Goal: Task Accomplishment & Management: Complete application form

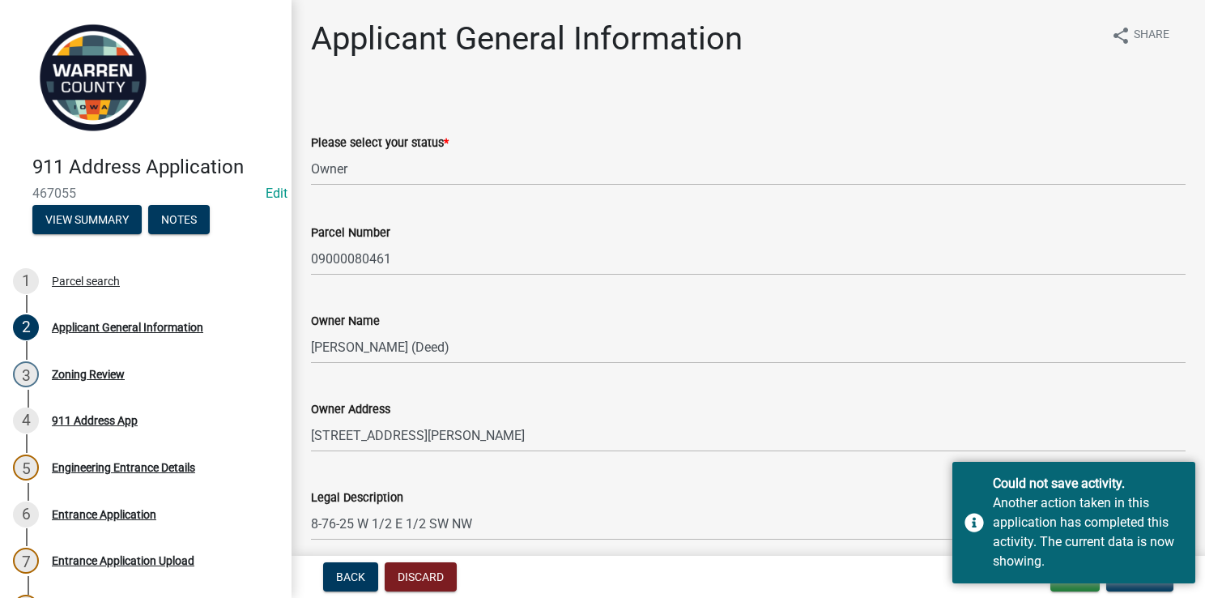
select select "62e05361-9b1f-4f6e-9af6-30ebbe0e033e"
select select "baa9a041-e8ec-4bd9-b07e-af5a977dc1c8"
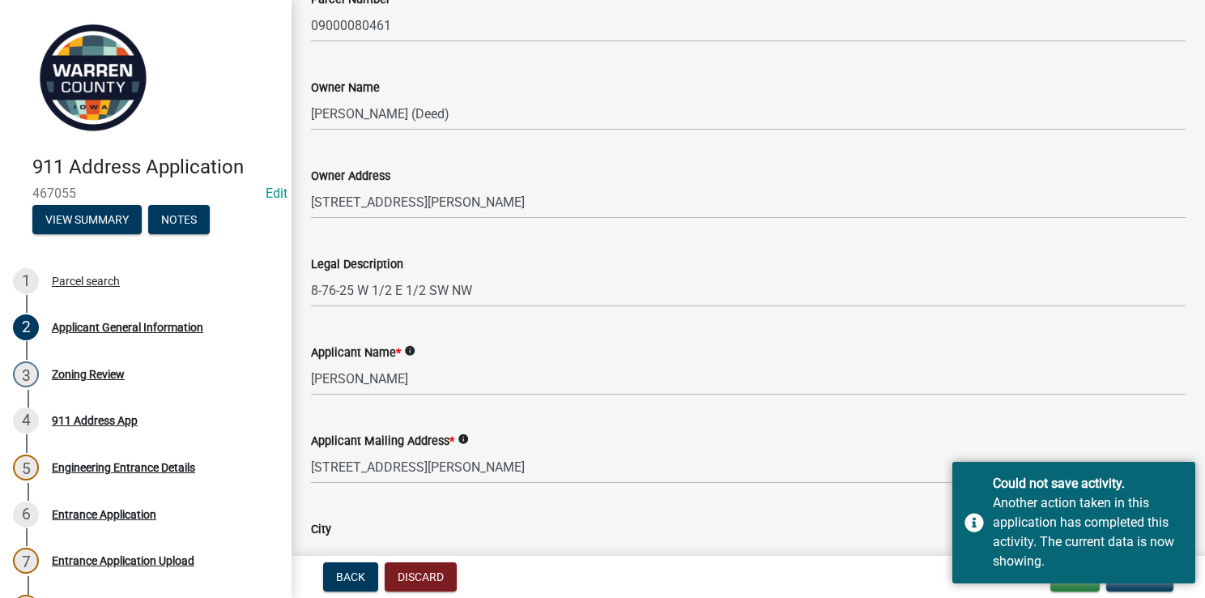
scroll to position [233, 0]
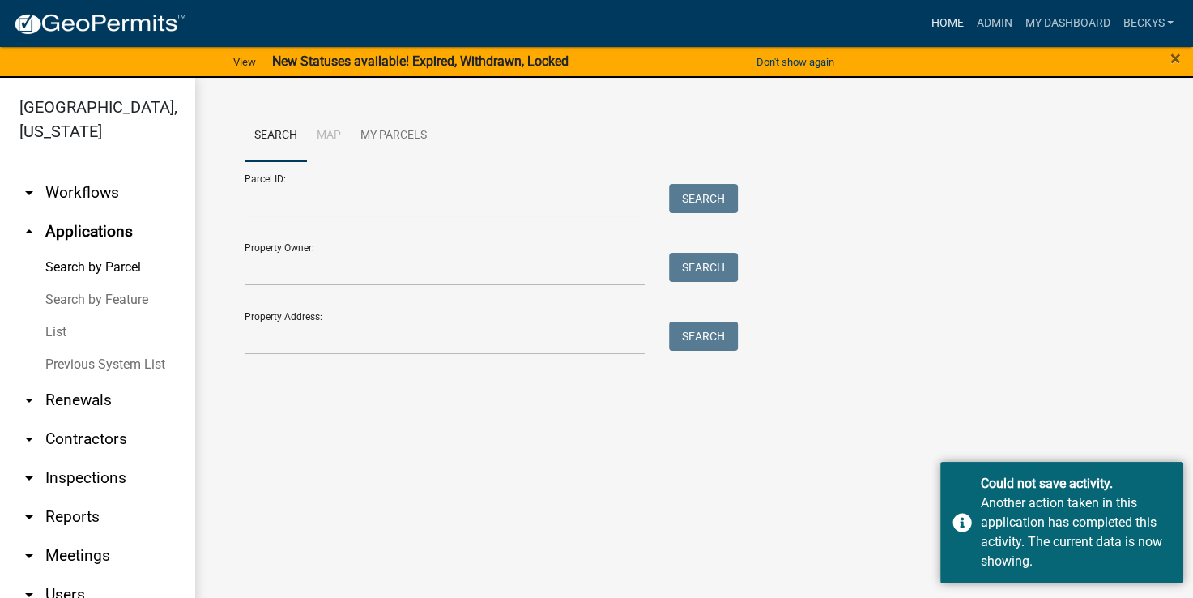
click at [933, 27] on link "Home" at bounding box center [946, 23] width 45 height 31
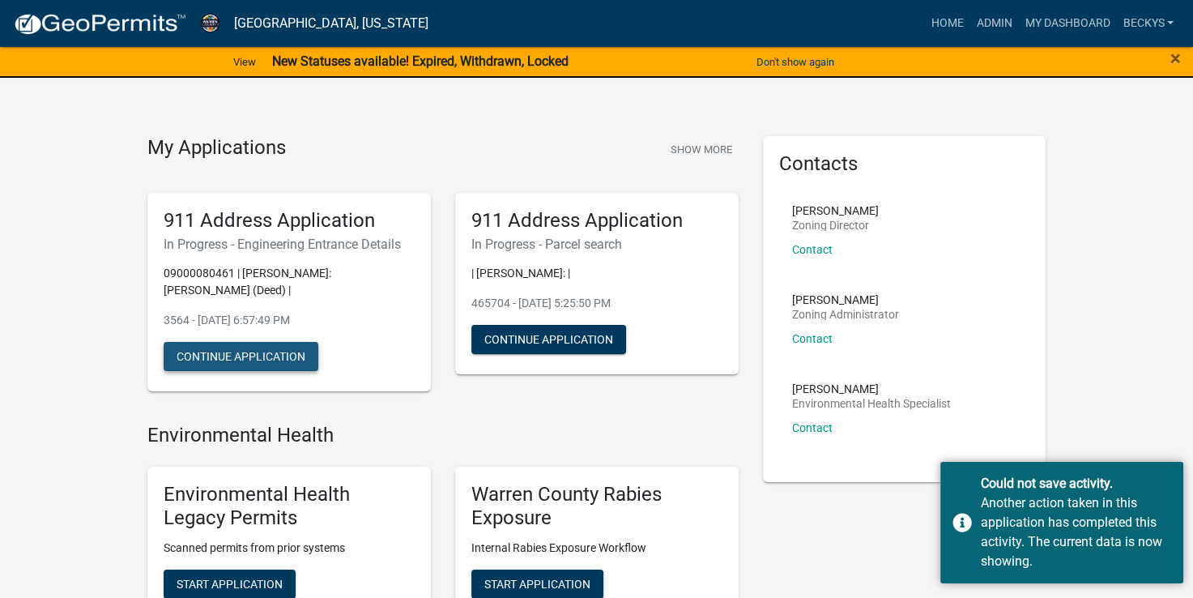
click at [251, 356] on button "Continue Application" at bounding box center [241, 356] width 155 height 29
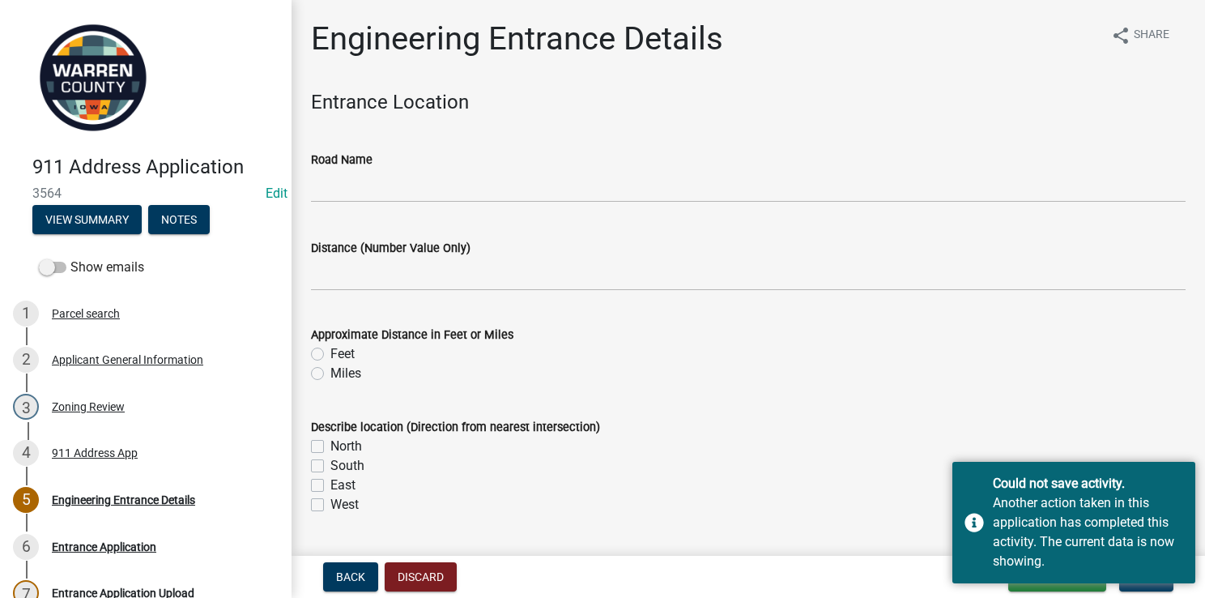
scroll to position [2, 0]
click at [372, 578] on button "Back" at bounding box center [350, 576] width 55 height 29
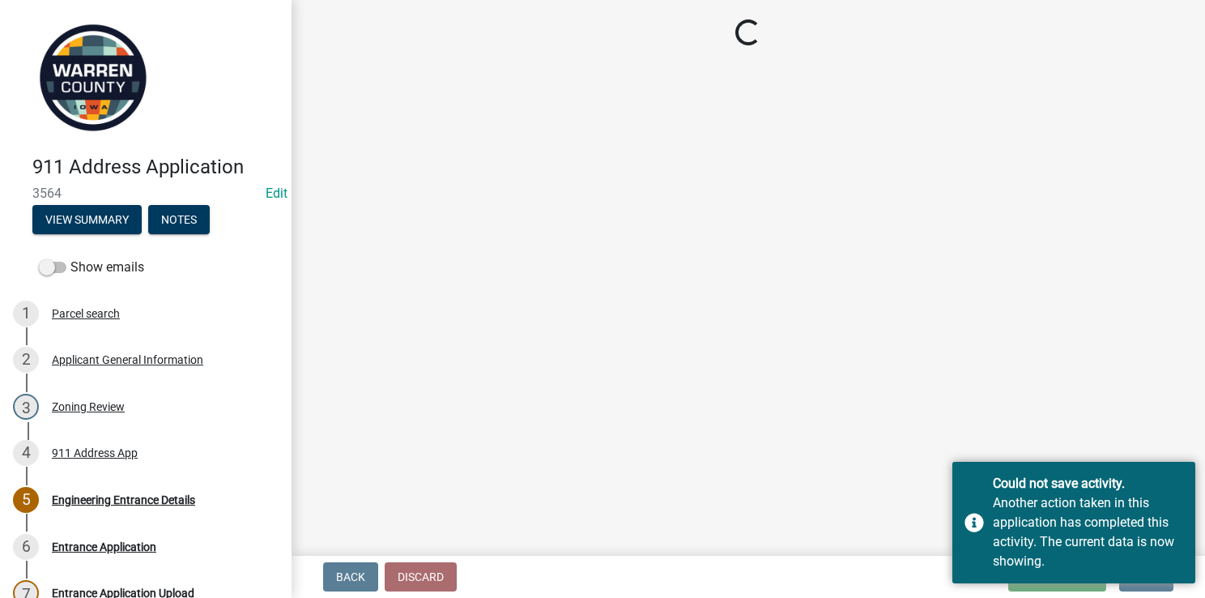
select select "7f4095c2-83bb-4a30-93d4-5d4474f33330"
select select "22a6182a-d017-4f21-baaa-b72378e2c786"
select select "ace9acd7-8034-4534-aef2-851af8cb1f05"
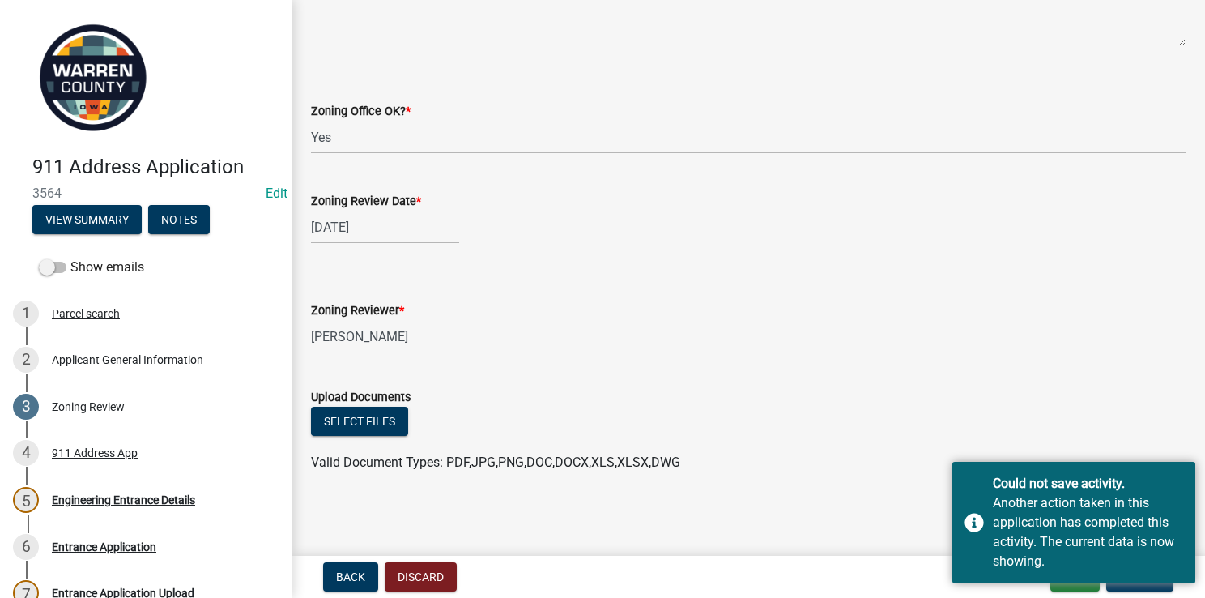
scroll to position [584, 0]
click at [116, 453] on div "911 Address App" at bounding box center [95, 452] width 86 height 11
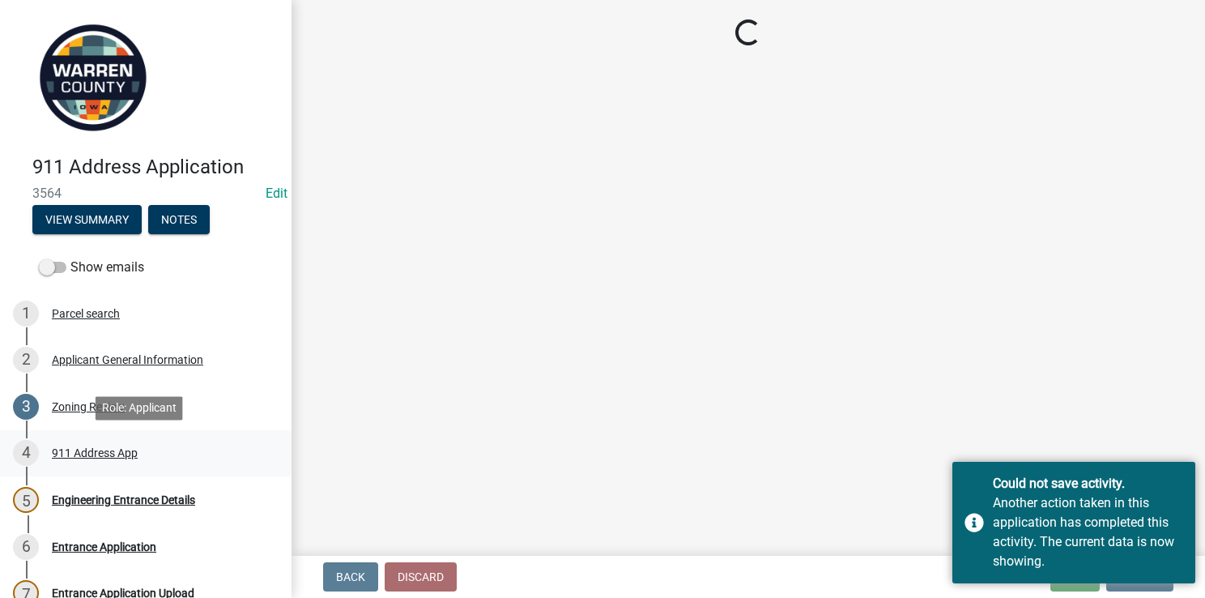
scroll to position [0, 0]
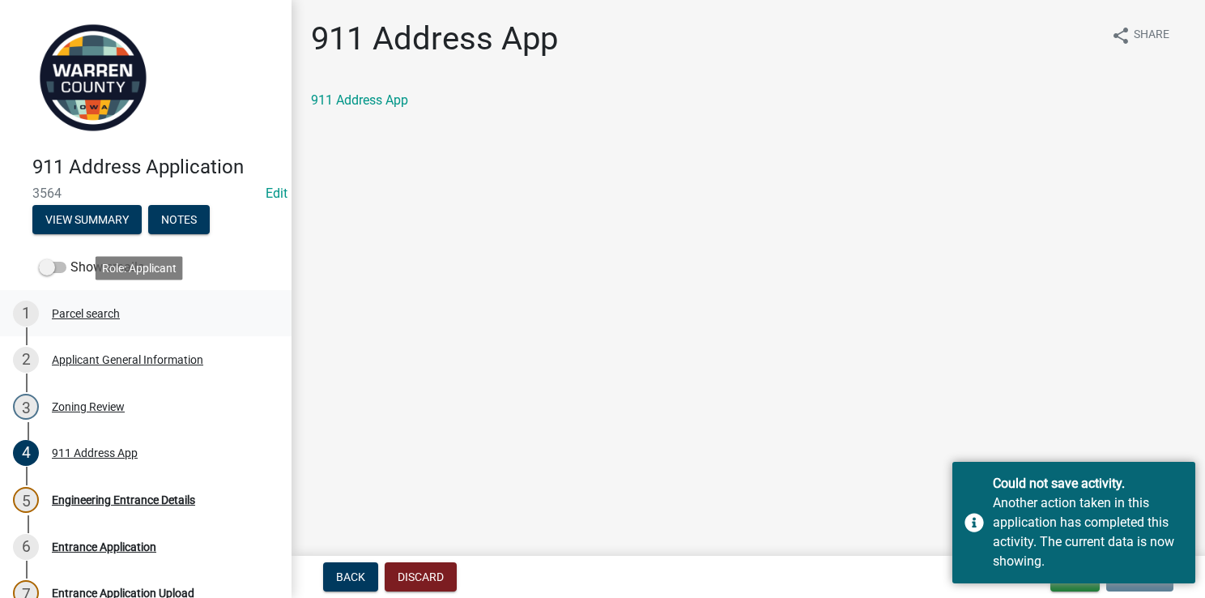
click at [105, 319] on div "Parcel search" at bounding box center [86, 313] width 68 height 11
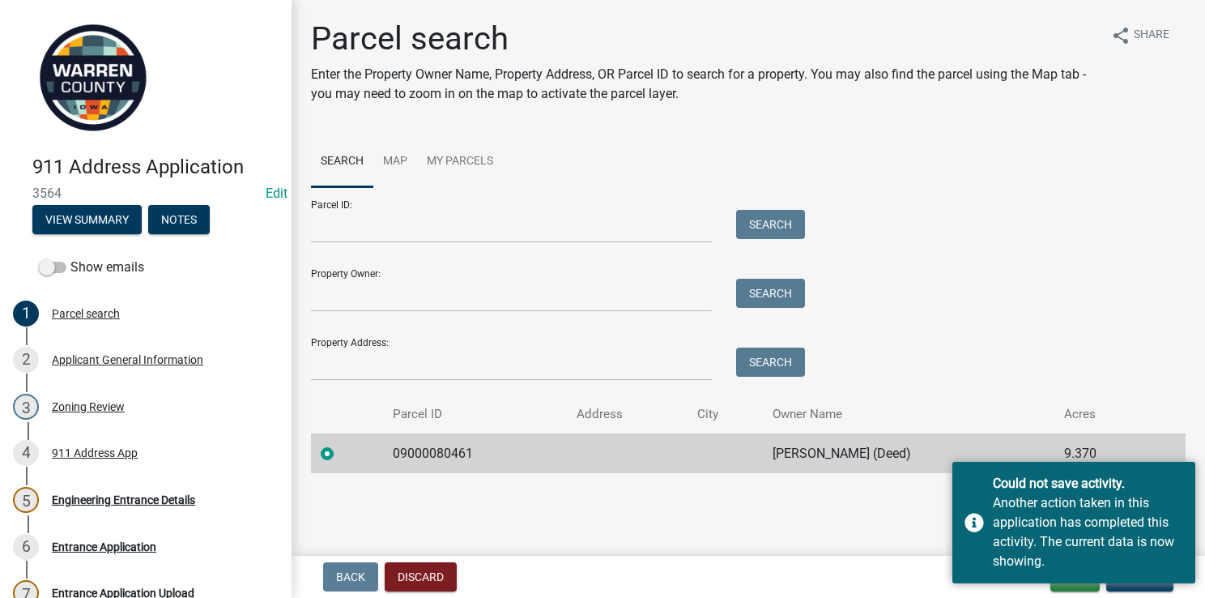
click at [1108, 292] on div "Parcel ID: Search Property Owner: Search Property Address: Search" at bounding box center [748, 283] width 874 height 193
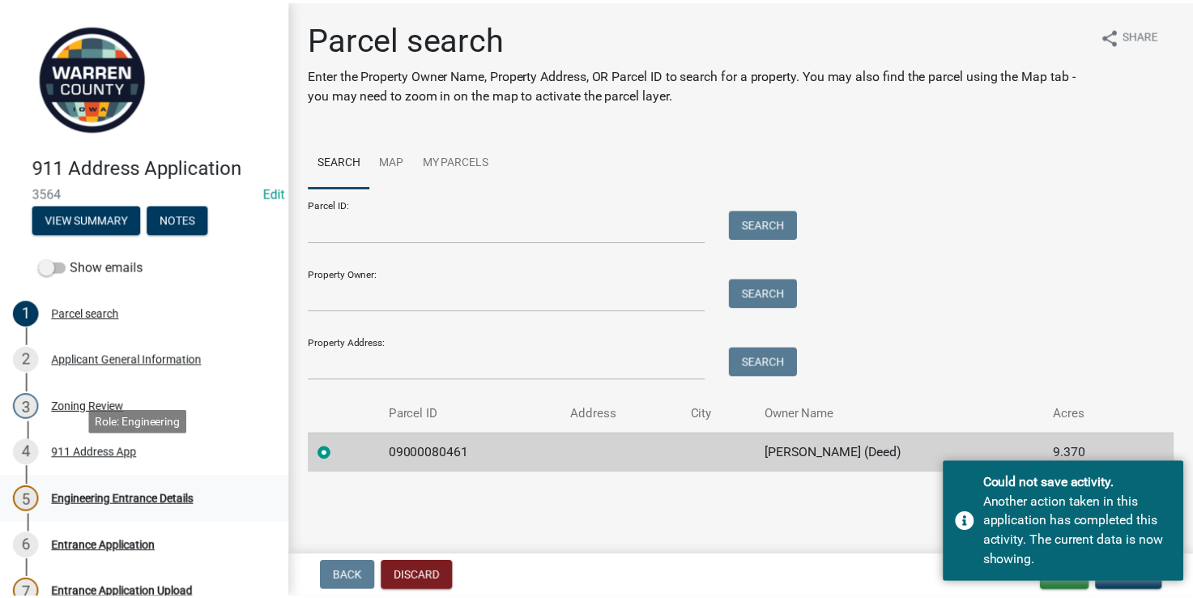
scroll to position [79, 0]
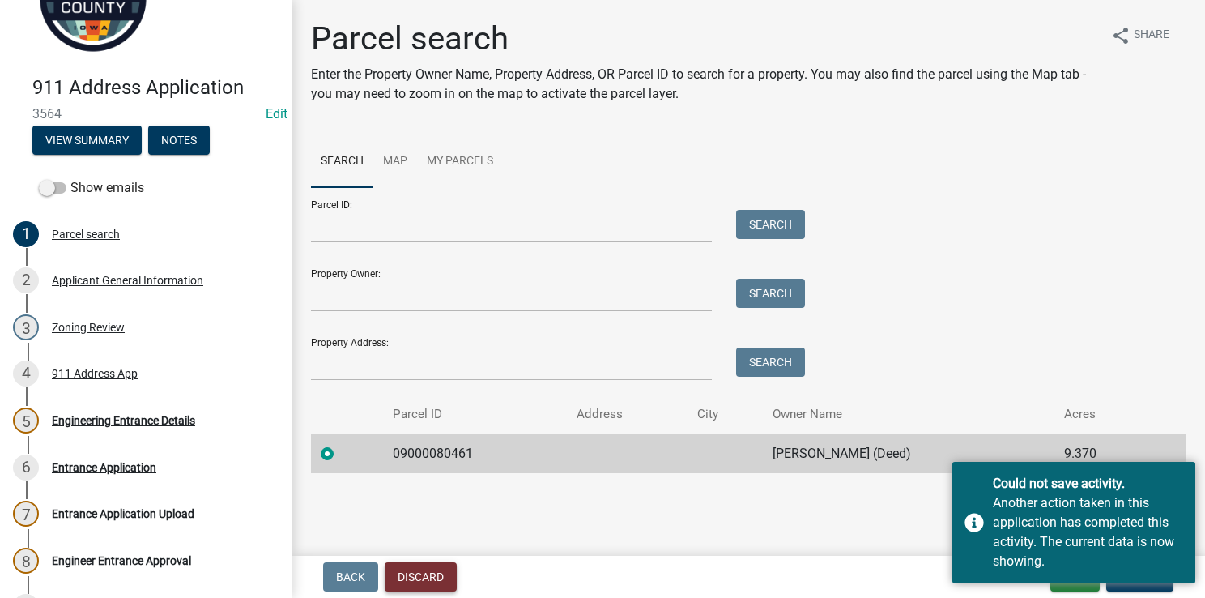
click at [418, 574] on button "Discard" at bounding box center [421, 576] width 72 height 29
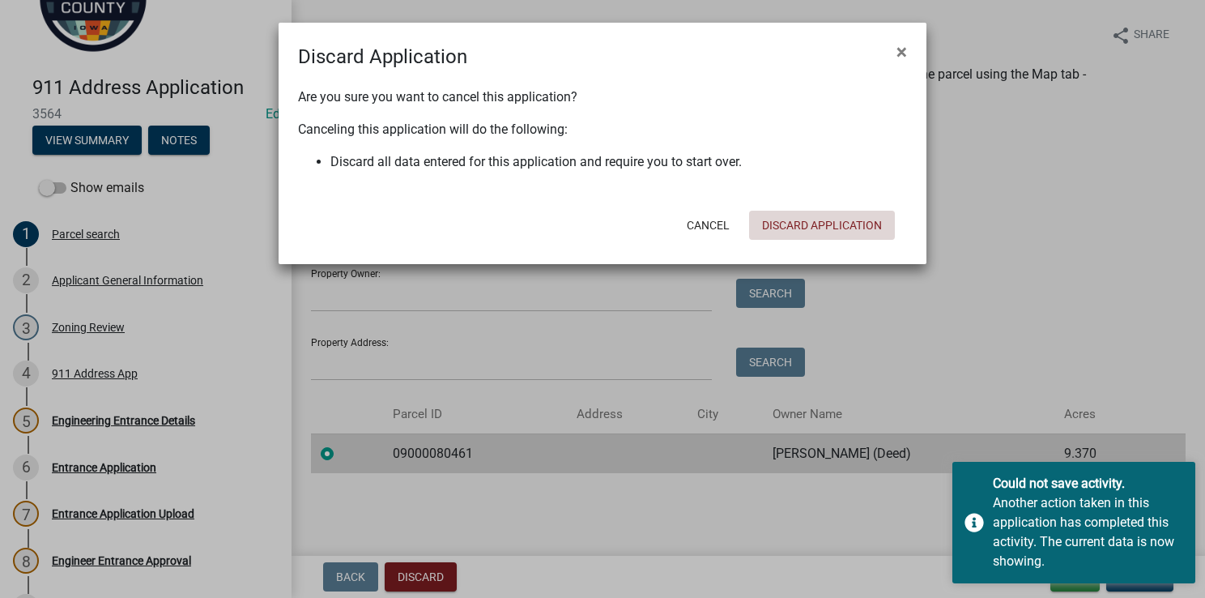
click at [786, 219] on button "Discard Application" at bounding box center [822, 225] width 146 height 29
